Goal: Task Accomplishment & Management: Manage account settings

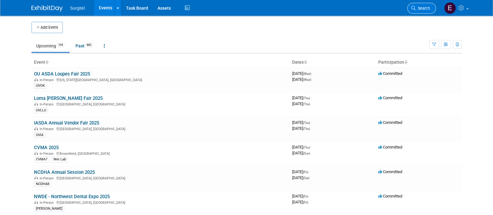
click at [429, 5] on link "Search" at bounding box center [421, 8] width 29 height 11
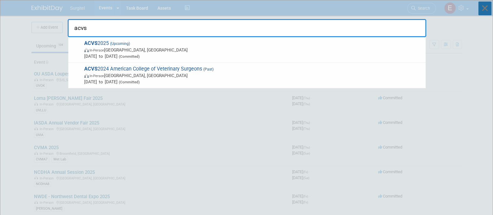
type input "acvs"
click at [490, 14] on icon at bounding box center [484, 9] width 13 height 14
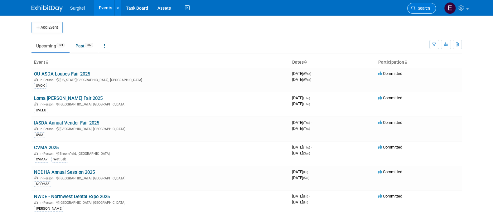
click at [424, 12] on link "Search" at bounding box center [421, 8] width 29 height 11
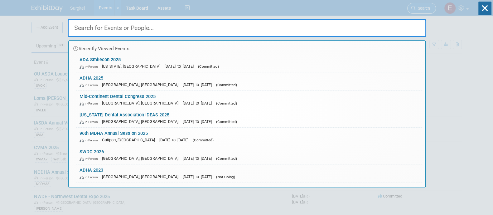
click at [424, 12] on div "Recently Viewed Events: ADA Smilecon 2025 In-Person Washington, DC Oct 23, 2025…" at bounding box center [247, 93] width 359 height 187
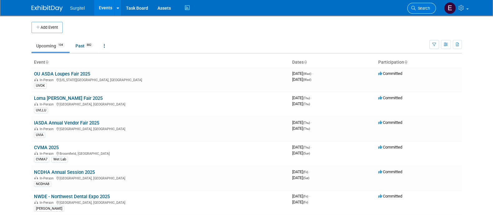
click at [424, 11] on link "Search" at bounding box center [421, 8] width 29 height 11
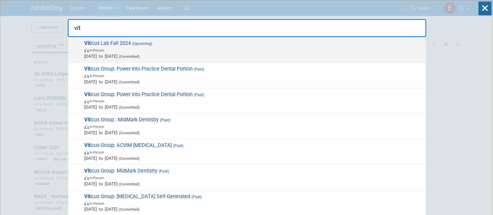
type input "vit"
click at [381, 47] on span "In-Person" at bounding box center [253, 50] width 338 height 6
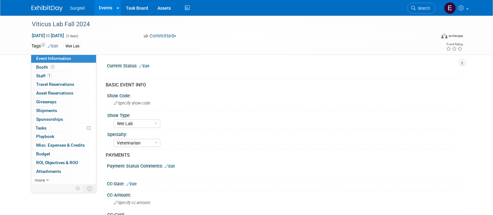
select select "Wet Lab"
select select "Veterinarian"
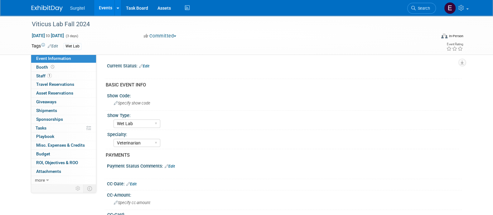
click at [167, 33] on button "Committed" at bounding box center [160, 36] width 37 height 7
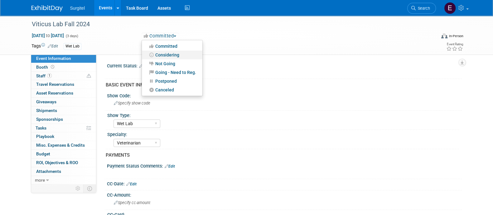
click at [172, 56] on link "Considering" at bounding box center [172, 55] width 60 height 9
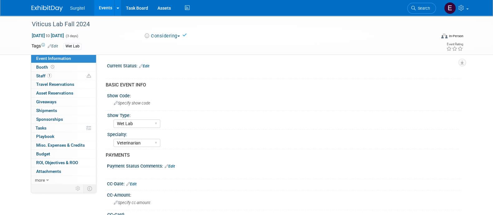
click at [104, 12] on link "Events" at bounding box center [105, 8] width 23 height 16
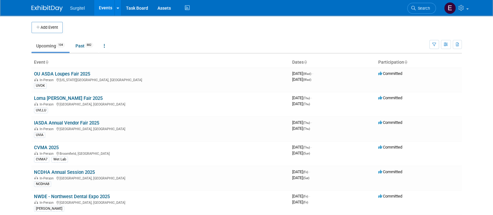
click at [145, 30] on td at bounding box center [252, 27] width 378 height 11
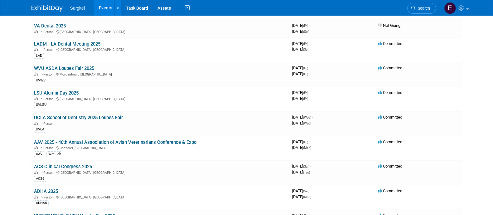
scroll to position [577, 0]
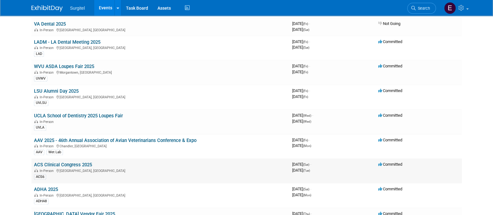
click at [58, 162] on link "ACS Clinical Congress 2025" at bounding box center [63, 165] width 58 height 6
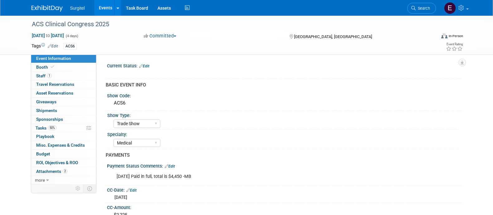
select select "Trade Show"
select select "Medical"
select select "Rewards - 12003"
select select "No"
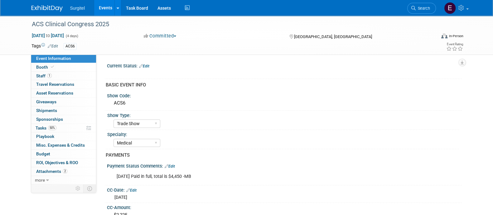
click at [57, 44] on link "Edit" at bounding box center [53, 46] width 10 height 4
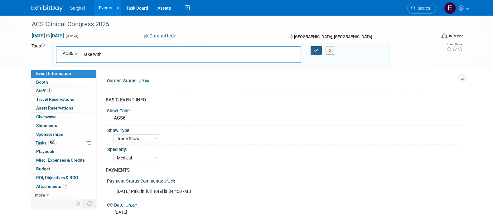
type input "Take With"
click at [315, 49] on icon "button" at bounding box center [316, 50] width 4 height 4
type input "ACS6,Take With"
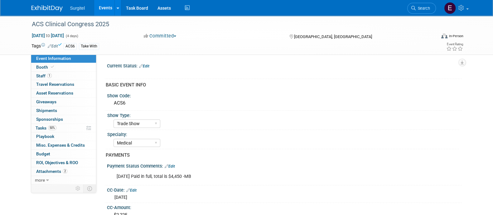
click at [102, 7] on link "Events" at bounding box center [105, 8] width 23 height 16
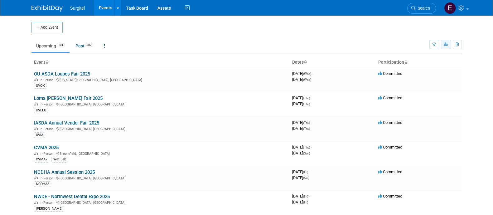
click at [444, 45] on icon "button" at bounding box center [446, 45] width 5 height 4
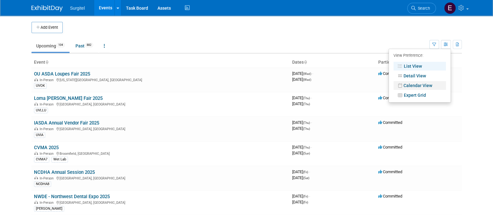
click at [422, 86] on link "Calendar View" at bounding box center [419, 85] width 52 height 9
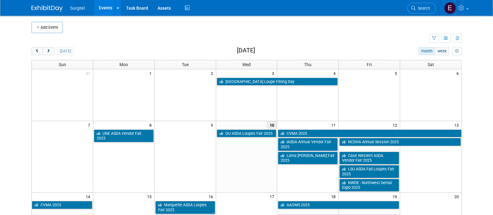
click at [335, 40] on td at bounding box center [230, 38] width 398 height 11
click at [48, 51] on span "next" at bounding box center [48, 51] width 5 height 4
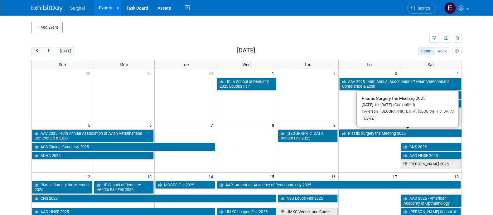
click at [363, 136] on link "Plastic Surgery the Meeting 2025" at bounding box center [400, 133] width 122 height 8
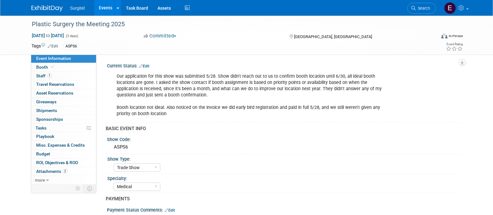
select select "Trade Show"
select select "Medical"
select select "SkyMiles - 93008"
select select "No"
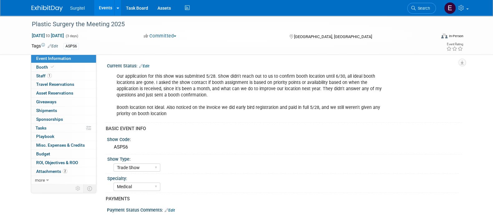
click at [55, 45] on link "Edit" at bounding box center [53, 46] width 10 height 4
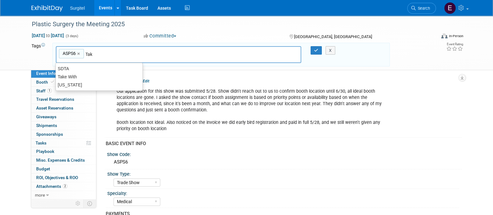
type input "Take"
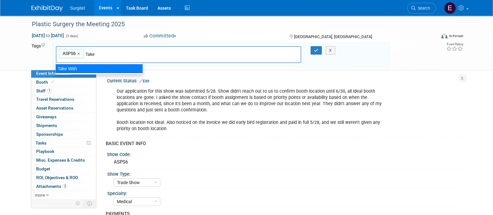
click at [130, 67] on div "Take With" at bounding box center [99, 68] width 87 height 9
type input "ASPS6, Take With"
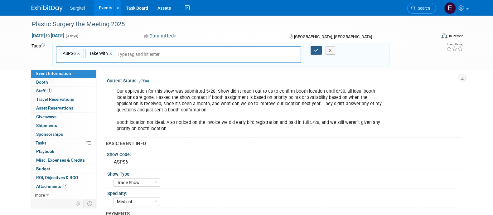
click at [315, 51] on icon "button" at bounding box center [316, 50] width 4 height 4
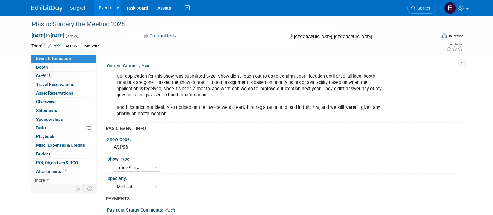
click at [99, 10] on link "Events" at bounding box center [105, 8] width 23 height 16
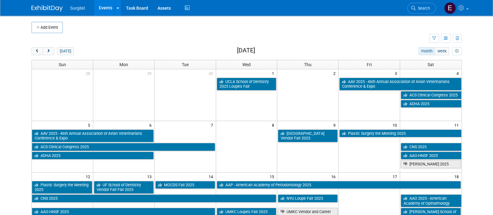
click at [231, 41] on td at bounding box center [230, 38] width 398 height 11
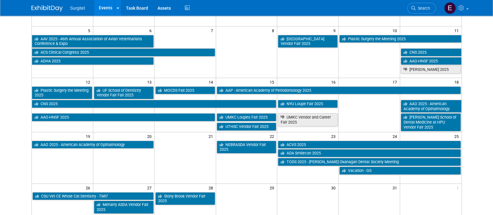
scroll to position [94, 0]
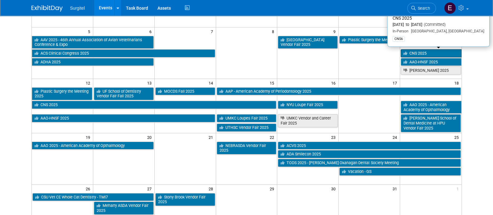
click at [405, 53] on icon at bounding box center [406, 53] width 6 height 4
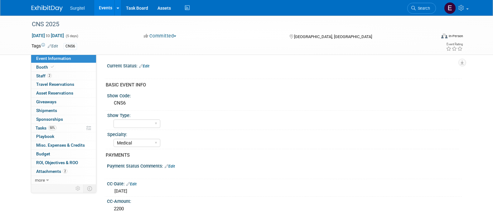
select select "Medical"
select select "SkyMiles - 93008"
select select "No"
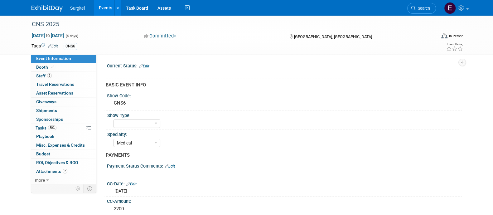
click at [56, 44] on link "Edit" at bounding box center [53, 46] width 10 height 4
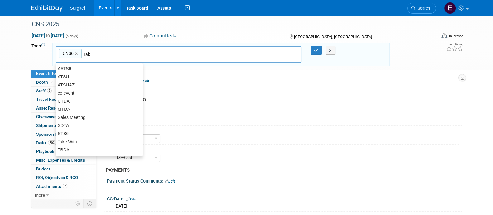
type input "Take"
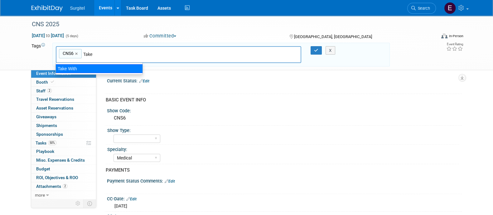
click at [128, 69] on div "Take With" at bounding box center [99, 68] width 87 height 9
type input "CNS6, Take With"
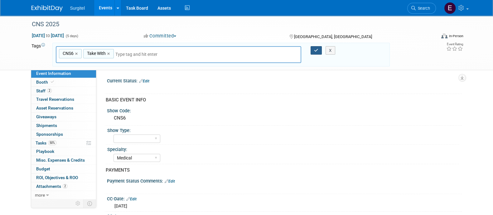
click at [317, 51] on icon "button" at bounding box center [316, 50] width 4 height 4
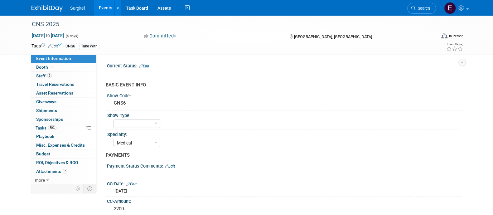
click at [98, 6] on link "Events" at bounding box center [105, 8] width 23 height 16
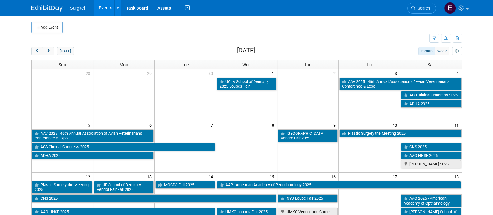
click at [13, 97] on body "Surgitel Events Add Event Bulk Upload Events Shareable Event Boards Recently Vi…" at bounding box center [246, 107] width 493 height 215
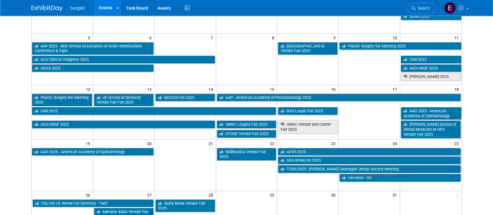
scroll to position [94, 0]
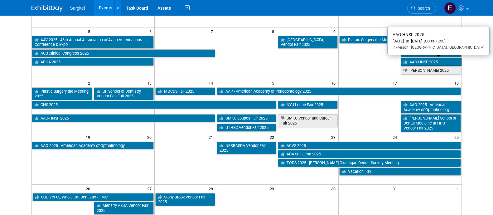
click at [423, 60] on link "AAO-HNSF 2025" at bounding box center [431, 62] width 60 height 8
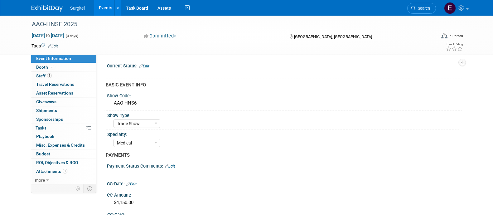
select select "Trade Show"
select select "Medical"
select select "SkyMiles - 93008"
select select "No"
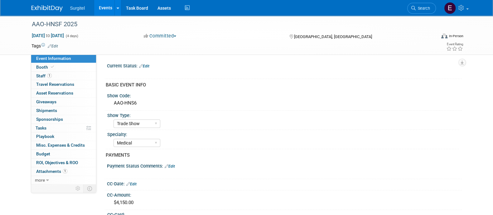
click at [52, 44] on link "Edit" at bounding box center [53, 46] width 10 height 4
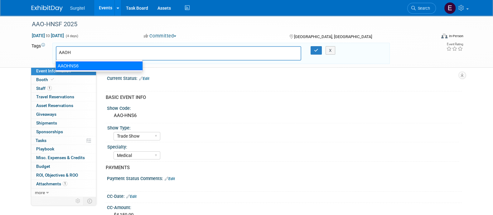
type input "AAOH"
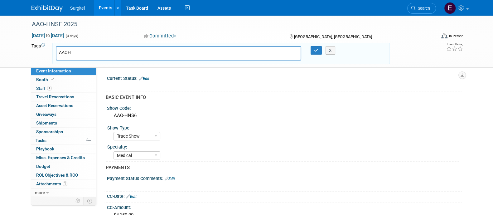
click at [78, 75] on link "Event Information" at bounding box center [63, 71] width 65 height 8
select select "Trade Show"
select select "Medical"
select select "SkyMiles - 93008"
select select "No"
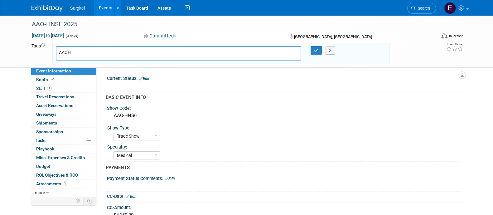
click at [84, 47] on div "AAOH" at bounding box center [179, 53] width 246 height 14
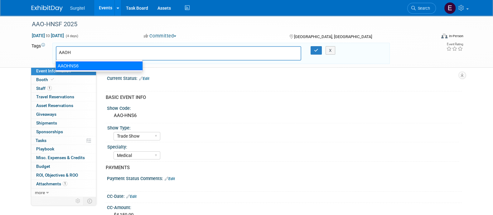
click at [82, 65] on div "AAOHNS6" at bounding box center [99, 65] width 87 height 9
type input "AAOHNS6"
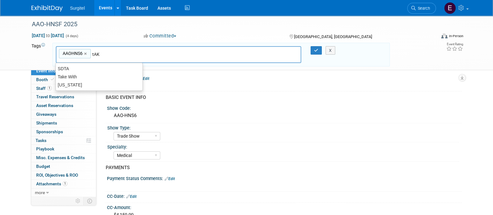
type input "tAKE"
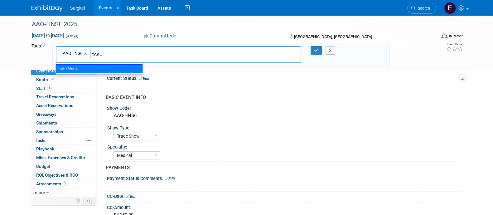
click at [100, 68] on div "Take With" at bounding box center [99, 68] width 87 height 9
type input "AAOHNS6, Take With"
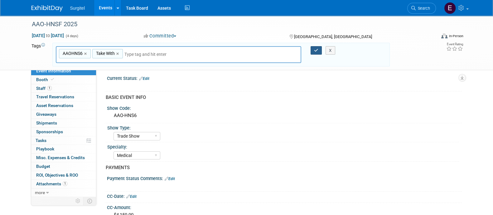
click at [318, 48] on button "button" at bounding box center [316, 50] width 11 height 9
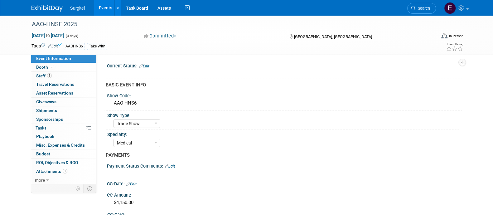
click at [101, 12] on link "Events" at bounding box center [105, 8] width 23 height 16
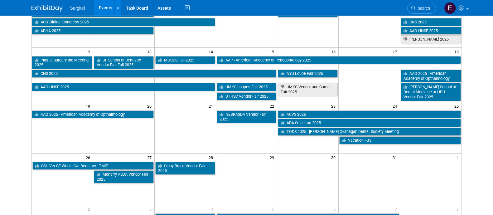
scroll to position [128, 0]
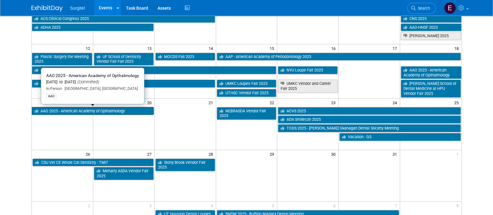
click at [134, 111] on link "AAO 2025 - American Academy of Opthalmology" at bounding box center [93, 111] width 122 height 8
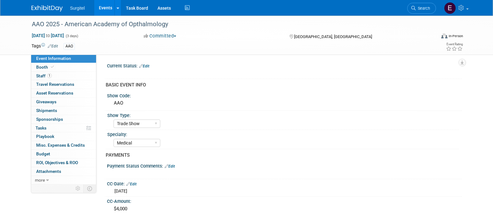
select select "Trade Show"
select select "Medical"
select select "Rewards - 12003"
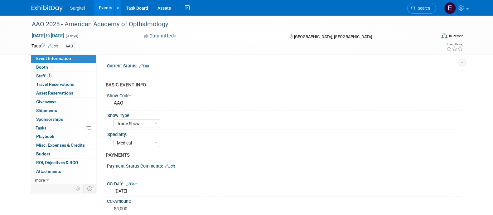
click at [57, 44] on link "Edit" at bounding box center [53, 46] width 10 height 4
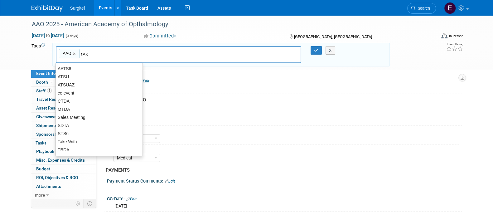
type input "tAKE"
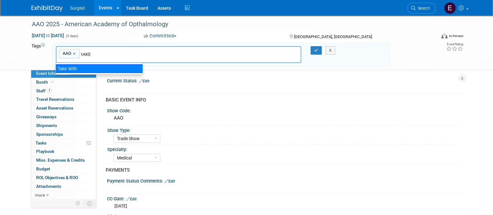
click at [116, 70] on div "Take With" at bounding box center [99, 68] width 87 height 9
type input "AAO, Take With"
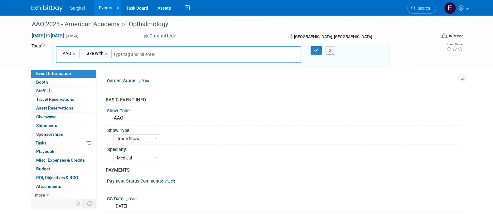
click at [319, 47] on div "X" at bounding box center [333, 50] width 28 height 9
click at [319, 51] on div "X" at bounding box center [333, 50] width 28 height 9
click at [313, 51] on button "button" at bounding box center [316, 50] width 11 height 9
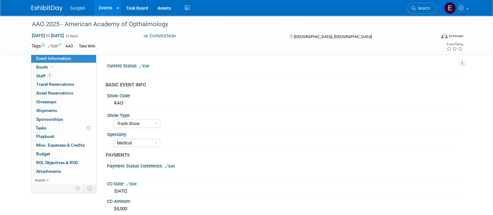
click at [106, 8] on link "Events" at bounding box center [105, 8] width 23 height 16
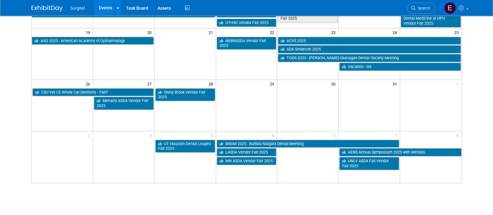
scroll to position [198, 0]
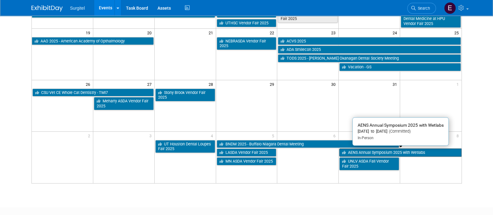
click at [447, 153] on link "AENS Annual Symposium 2025 with Wetlabs" at bounding box center [400, 152] width 122 height 8
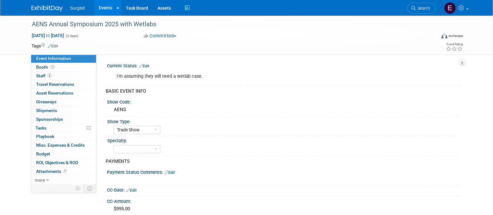
select select "Trade Show"
select select "SkyMiles - 93008"
select select "No"
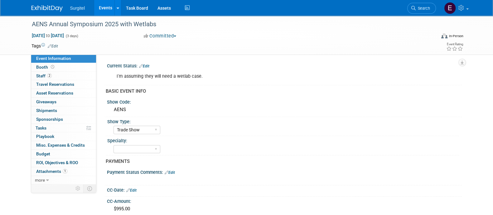
click at [57, 49] on div "Tags Edit" at bounding box center [210, 46] width 358 height 8
click at [56, 45] on link "Edit" at bounding box center [53, 46] width 10 height 4
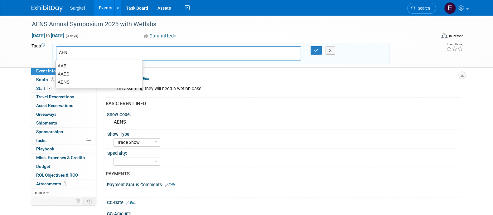
type input "AENS"
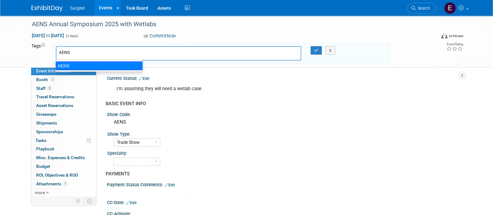
click at [72, 67] on div "AENS" at bounding box center [99, 65] width 87 height 9
type input "AENS"
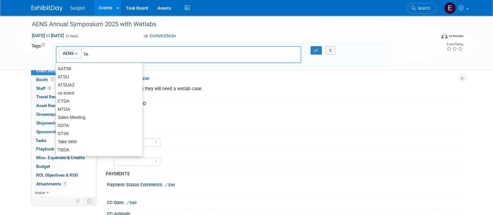
type input "TAK"
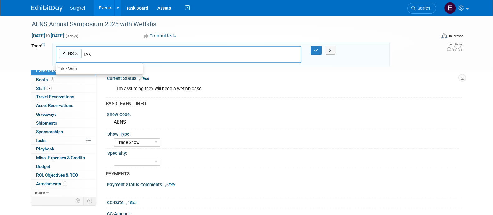
drag, startPoint x: 72, startPoint y: 67, endPoint x: 59, endPoint y: 70, distance: 12.9
click at [59, 70] on div "Take With" at bounding box center [99, 69] width 87 height 8
type input "AENS, Take With"
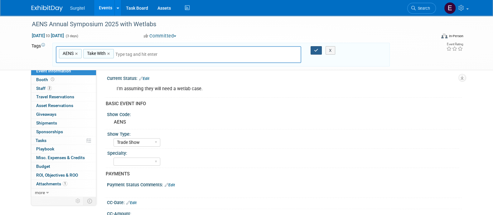
click at [313, 49] on button "button" at bounding box center [316, 50] width 11 height 9
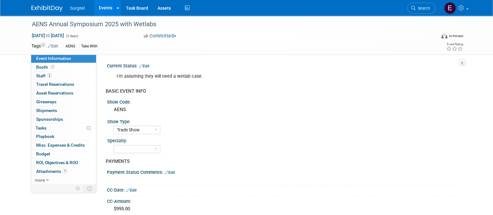
click at [100, 10] on link "Events" at bounding box center [105, 8] width 23 height 16
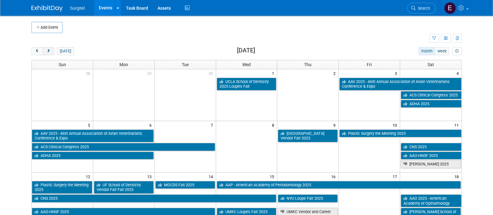
click at [48, 52] on span "next" at bounding box center [48, 51] width 5 height 4
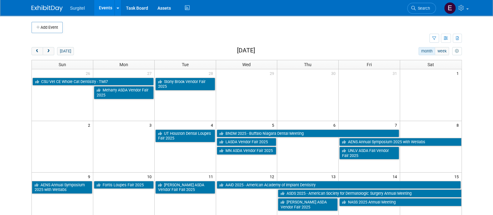
click at [128, 38] on td at bounding box center [230, 38] width 398 height 11
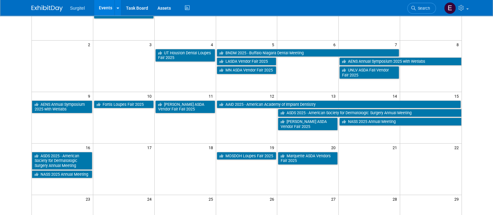
scroll to position [94, 0]
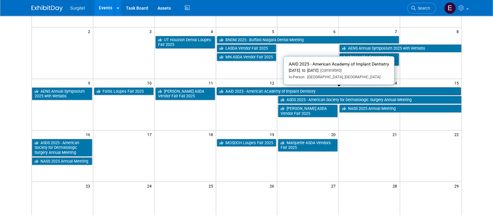
click at [226, 91] on link "AAID 2025 - American Academy of Implant Dentistry" at bounding box center [339, 91] width 244 height 8
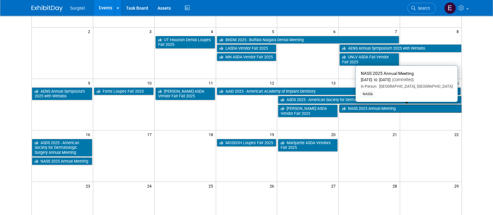
click at [371, 109] on link "NASS 2025 Annual Meeting" at bounding box center [400, 108] width 122 height 8
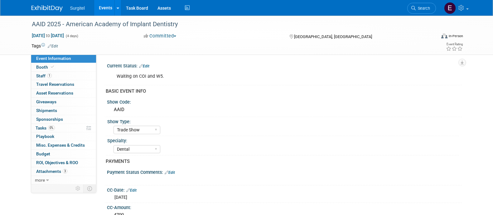
select select "Trade Show"
select select "Dental"
select select "Rewards - 12003"
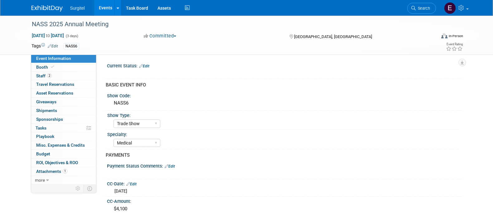
select select "Trade Show"
select select "Medical"
select select "Rewards - 12003"
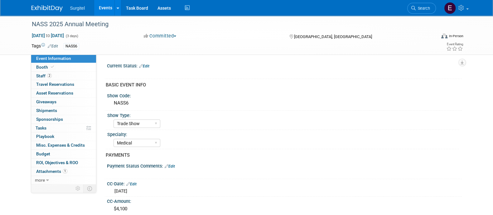
click at [53, 47] on link "Edit" at bounding box center [53, 46] width 10 height 4
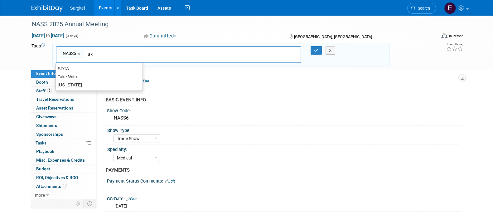
type input "Take"
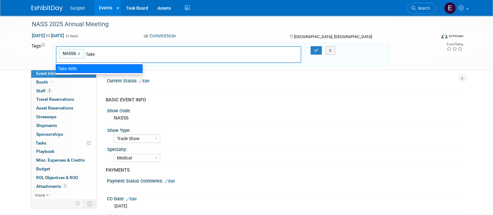
click at [94, 68] on div "Take With" at bounding box center [99, 68] width 87 height 9
type input "NASS6, Take With"
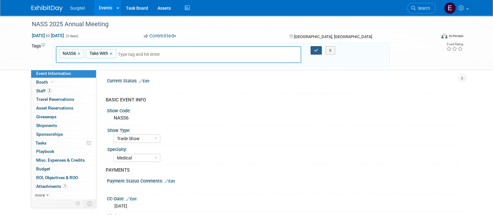
click at [315, 52] on icon "button" at bounding box center [316, 50] width 4 height 4
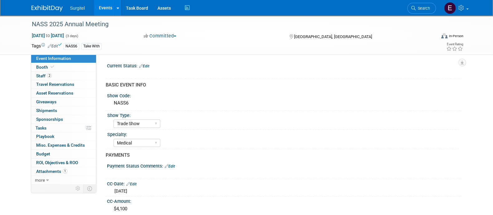
click at [100, 9] on link "Events" at bounding box center [105, 8] width 23 height 16
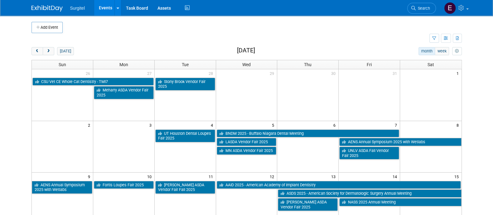
click at [24, 126] on body "Surgitel Events Add Event Bulk Upload Events Shareable Event Boards Recently Vi…" at bounding box center [246, 107] width 493 height 215
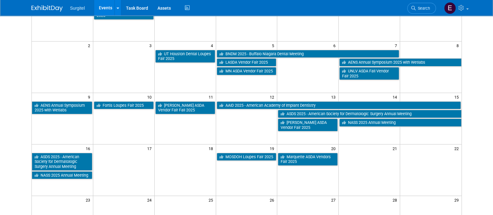
scroll to position [156, 0]
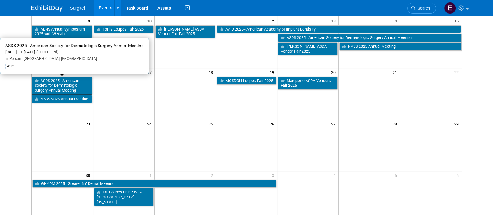
click at [46, 88] on link "ASDS 2025 - American Society for Dermatologic Surgery Annual Meeting" at bounding box center [62, 86] width 60 height 18
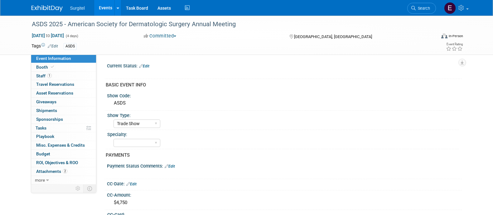
select select "Trade Show"
select select "SkyMiles - 93008"
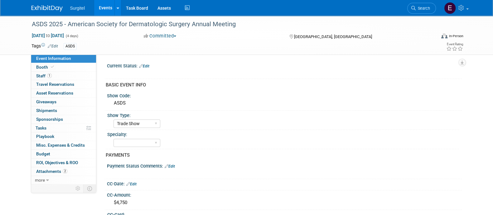
click at [55, 46] on link "Edit" at bounding box center [53, 46] width 10 height 4
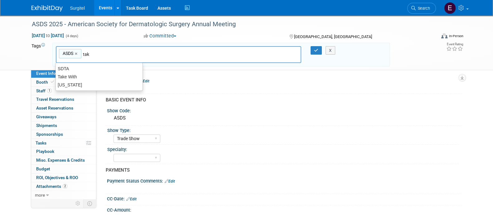
type input "take"
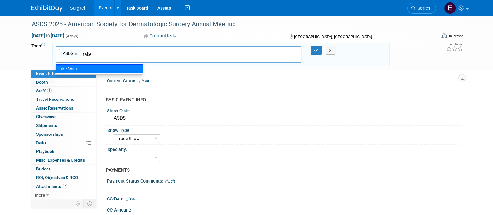
click at [97, 71] on div "Take With" at bounding box center [99, 68] width 87 height 9
type input "ASDS, Take With"
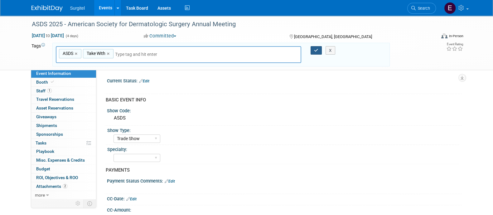
click at [317, 51] on icon "button" at bounding box center [316, 50] width 4 height 4
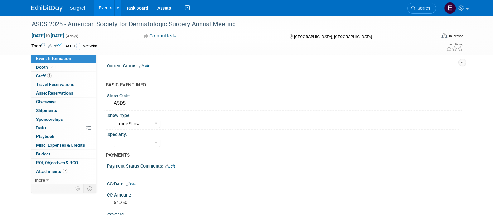
click at [107, 11] on link "Events" at bounding box center [105, 8] width 23 height 16
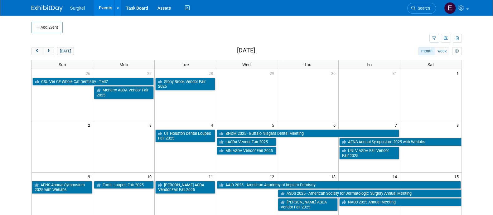
click at [26, 139] on body "Surgitel Events Add Event Bulk Upload Events Shareable Event Boards Recently Vi…" at bounding box center [246, 107] width 493 height 215
click at [52, 48] on button "next" at bounding box center [49, 51] width 12 height 8
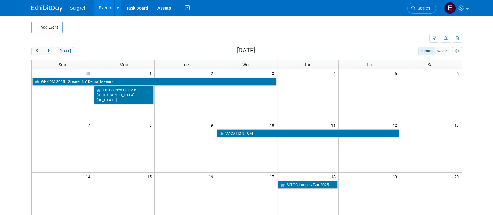
click at [124, 37] on td at bounding box center [230, 38] width 398 height 11
click at [46, 51] on span "next" at bounding box center [48, 51] width 5 height 4
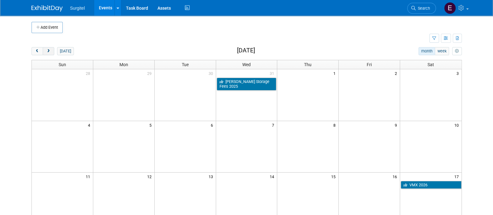
click at [48, 53] on button "next" at bounding box center [49, 51] width 12 height 8
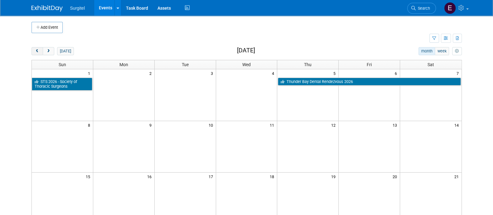
click at [32, 54] on button "prev" at bounding box center [37, 51] width 12 height 8
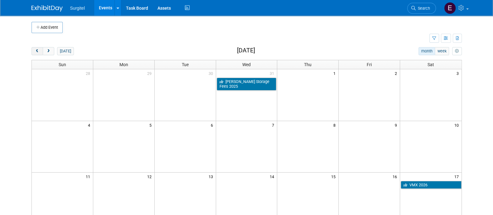
click at [40, 50] on button "prev" at bounding box center [37, 51] width 12 height 8
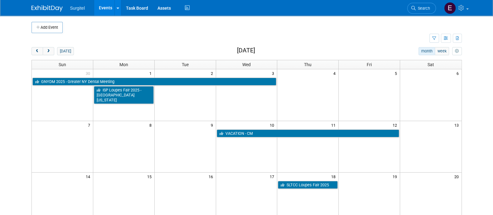
drag, startPoint x: 40, startPoint y: 50, endPoint x: 209, endPoint y: 24, distance: 171.3
click at [209, 24] on td at bounding box center [252, 27] width 378 height 11
click at [443, 42] on button "button" at bounding box center [446, 38] width 10 height 9
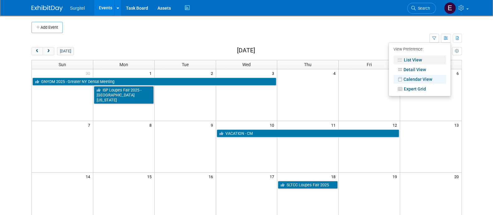
click at [417, 62] on link "List View" at bounding box center [419, 60] width 52 height 9
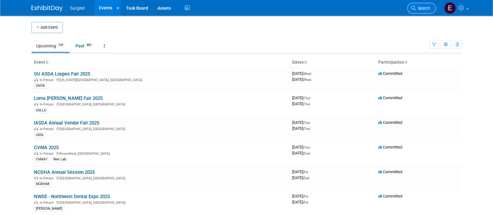
click at [429, 8] on span "Search" at bounding box center [423, 8] width 14 height 5
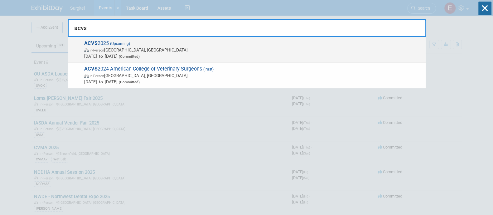
type input "acvs"
click at [388, 53] on span "[DATE] to [DATE] (Committed)" at bounding box center [253, 56] width 338 height 6
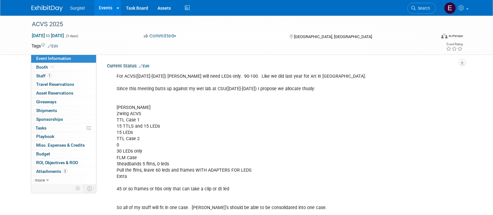
select select "Wet Lab"
select select "Veterinarian"
select select "No"
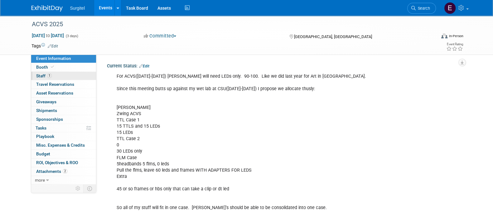
click at [47, 77] on span "1" at bounding box center [49, 75] width 5 height 5
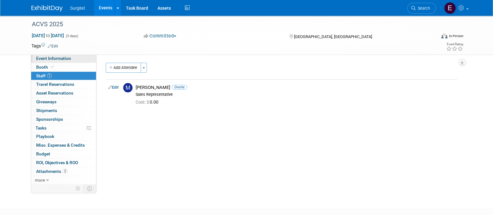
click at [70, 57] on link "Event Information" at bounding box center [63, 58] width 65 height 8
select select "Wet Lab"
select select "Veterinarian"
select select "No"
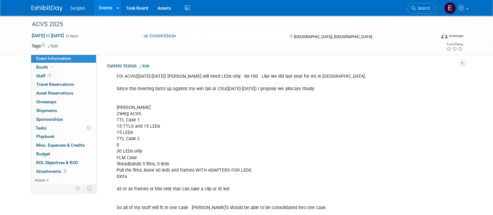
click at [110, 12] on link "Events" at bounding box center [105, 8] width 23 height 16
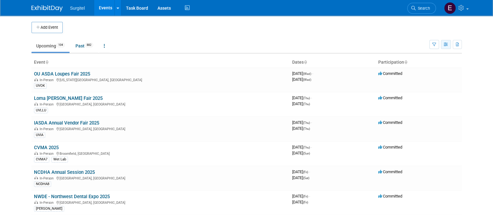
click at [447, 43] on icon "button" at bounding box center [446, 45] width 5 height 4
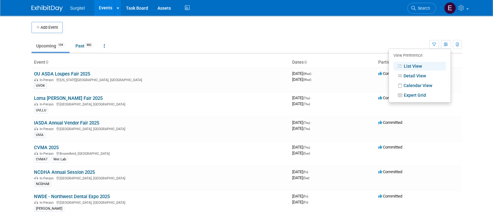
click at [432, 80] on li "Calendar View" at bounding box center [420, 85] width 62 height 10
click at [432, 84] on link "Calendar View" at bounding box center [419, 85] width 52 height 9
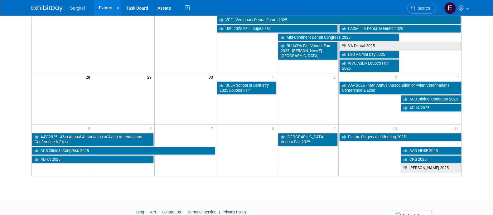
scroll to position [245, 0]
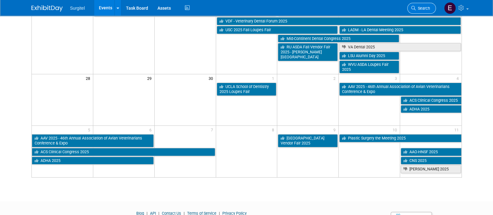
click at [424, 9] on span "Search" at bounding box center [423, 8] width 14 height 5
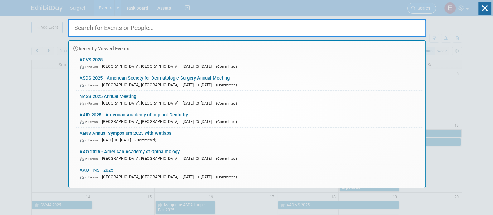
type input "c"
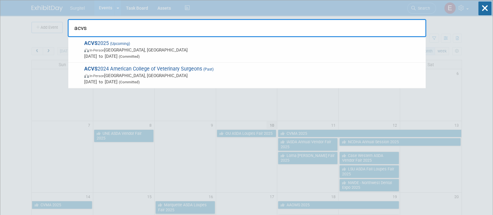
type input "acvs"
click at [488, 9] on icon at bounding box center [484, 9] width 13 height 14
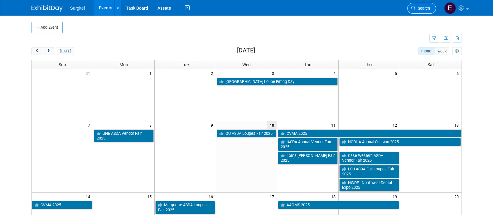
click at [417, 9] on span "Search" at bounding box center [423, 8] width 14 height 5
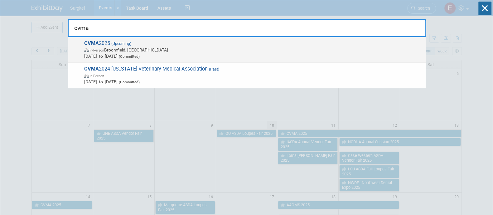
type input "cvma"
click at [321, 55] on span "Sep 11, 2025 to Sep 14, 2025 (Committed)" at bounding box center [253, 56] width 338 height 6
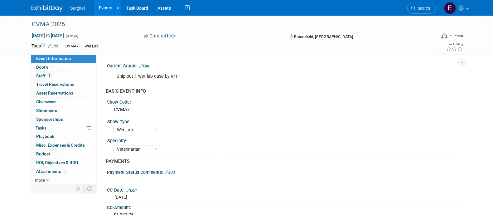
select select "Wet Lab"
select select "Veterinarian"
select select "Rewards - 12003"
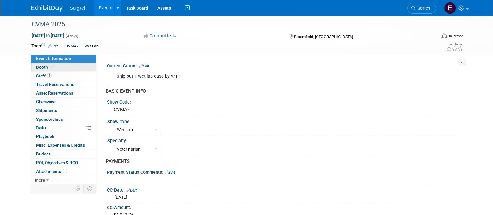
click at [39, 66] on span "Booth" at bounding box center [45, 67] width 19 height 5
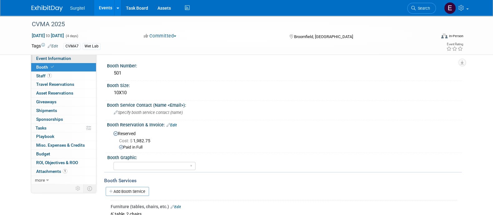
click at [49, 60] on span "Event Information" at bounding box center [53, 58] width 35 height 5
select select "Wet Lab"
select select "Veterinarian"
select select "Rewards - 12003"
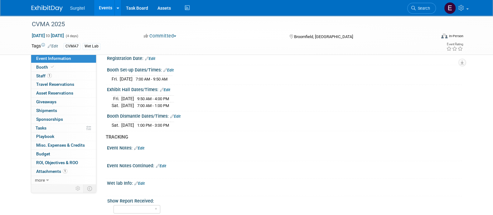
scroll to position [384, 0]
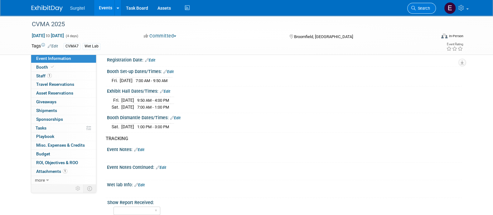
click at [424, 11] on link "Search" at bounding box center [421, 8] width 29 height 11
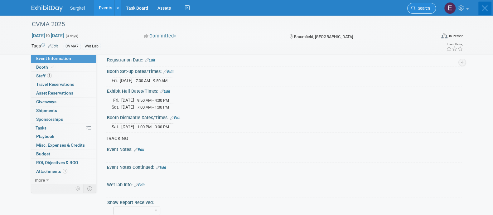
scroll to position [0, 0]
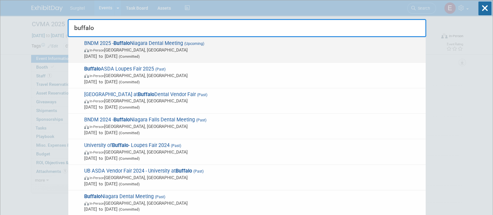
type input "buffalo"
click at [337, 44] on span "BNDM 2025 - Buffalo Niagara Dental Meeting (Upcoming) In-Person [GEOGRAPHIC_DAT…" at bounding box center [252, 49] width 340 height 19
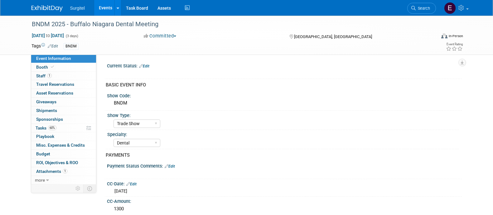
select select "Trade Show"
select select "Dental"
select select "Rewards - 12003"
select select "No"
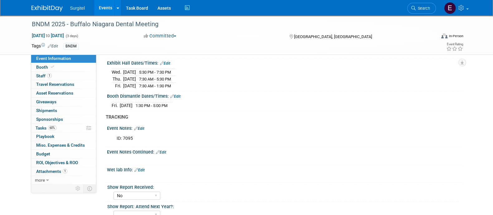
scroll to position [422, 0]
